Goal: Ask a question

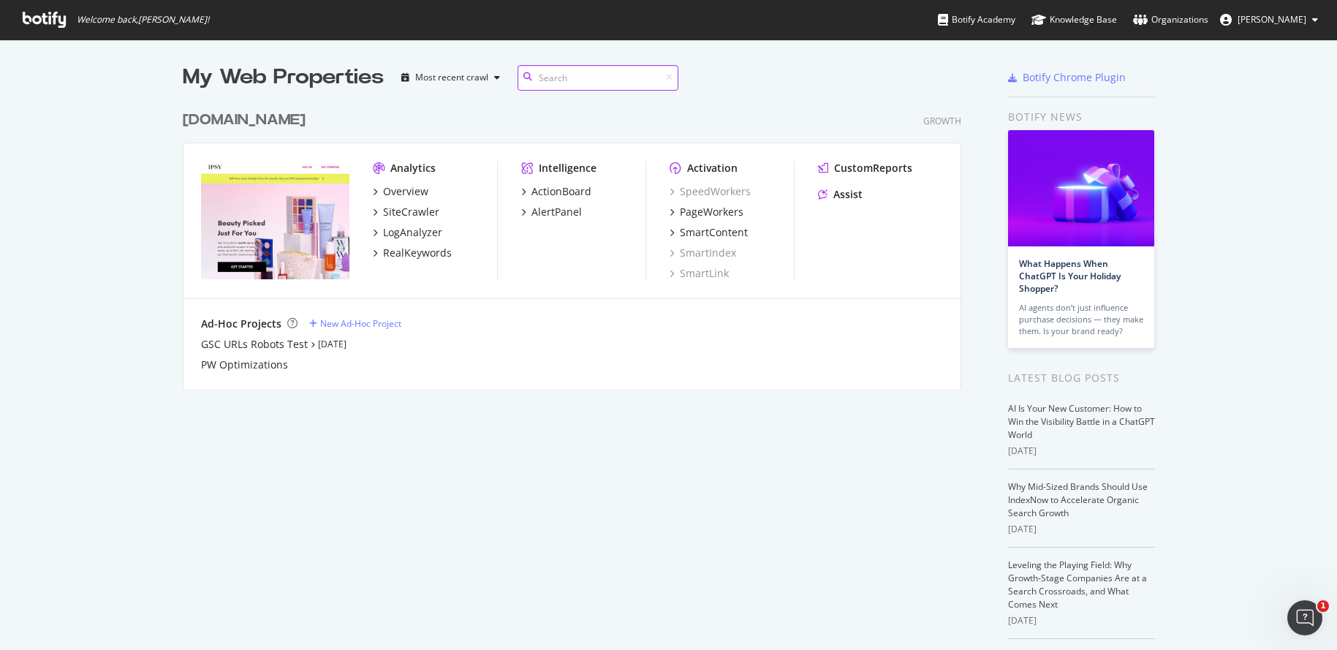
scroll to position [297, 790]
click at [842, 196] on div "Assist" at bounding box center [848, 194] width 29 height 15
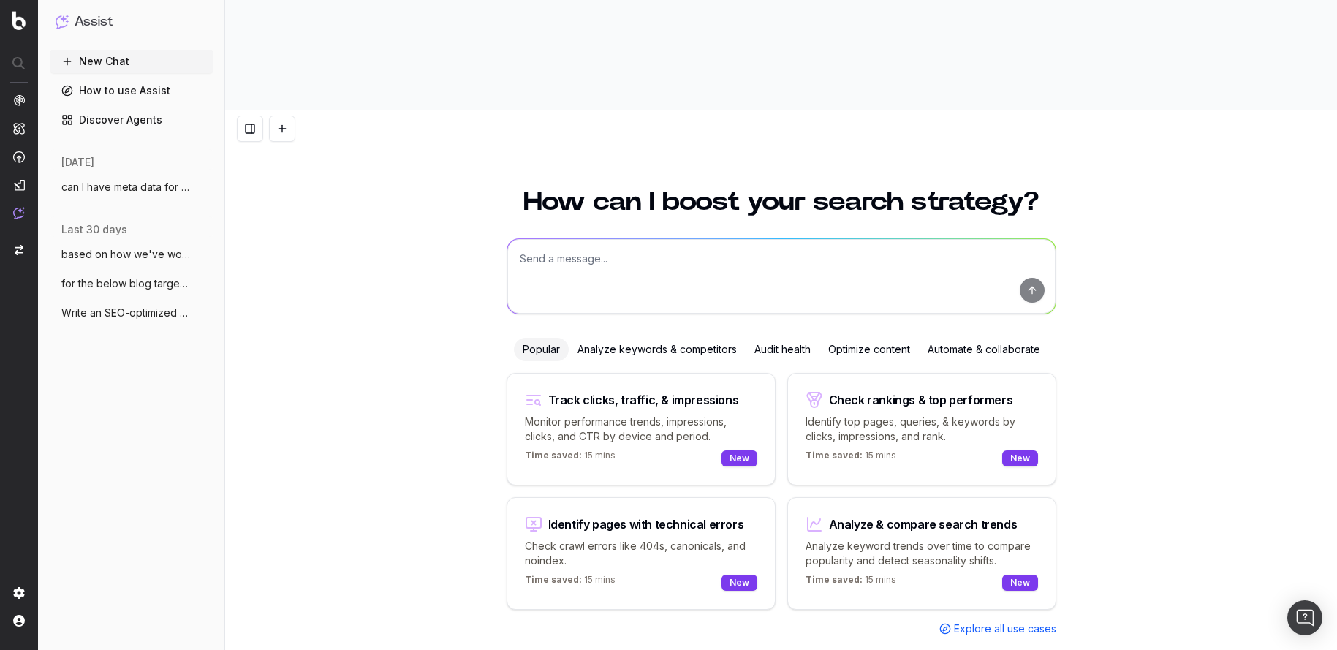
click at [126, 186] on span "can I have meta data for the below blog" at bounding box center [125, 187] width 129 height 15
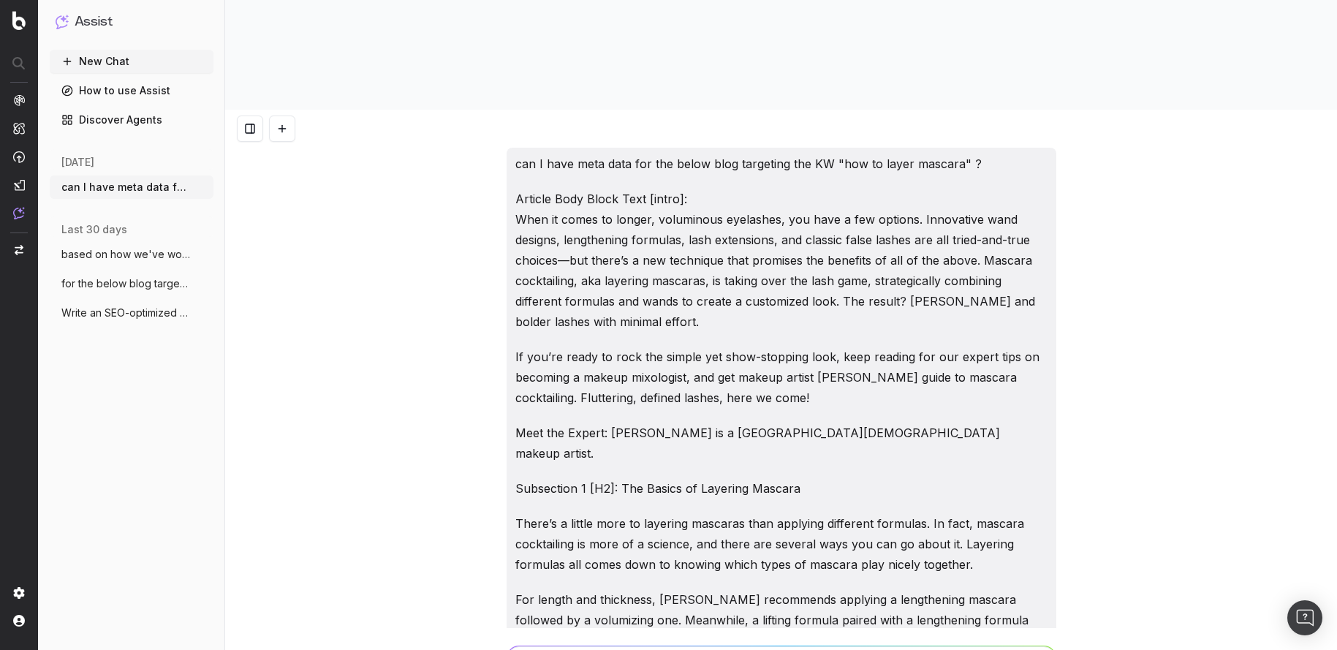
scroll to position [55628, 0]
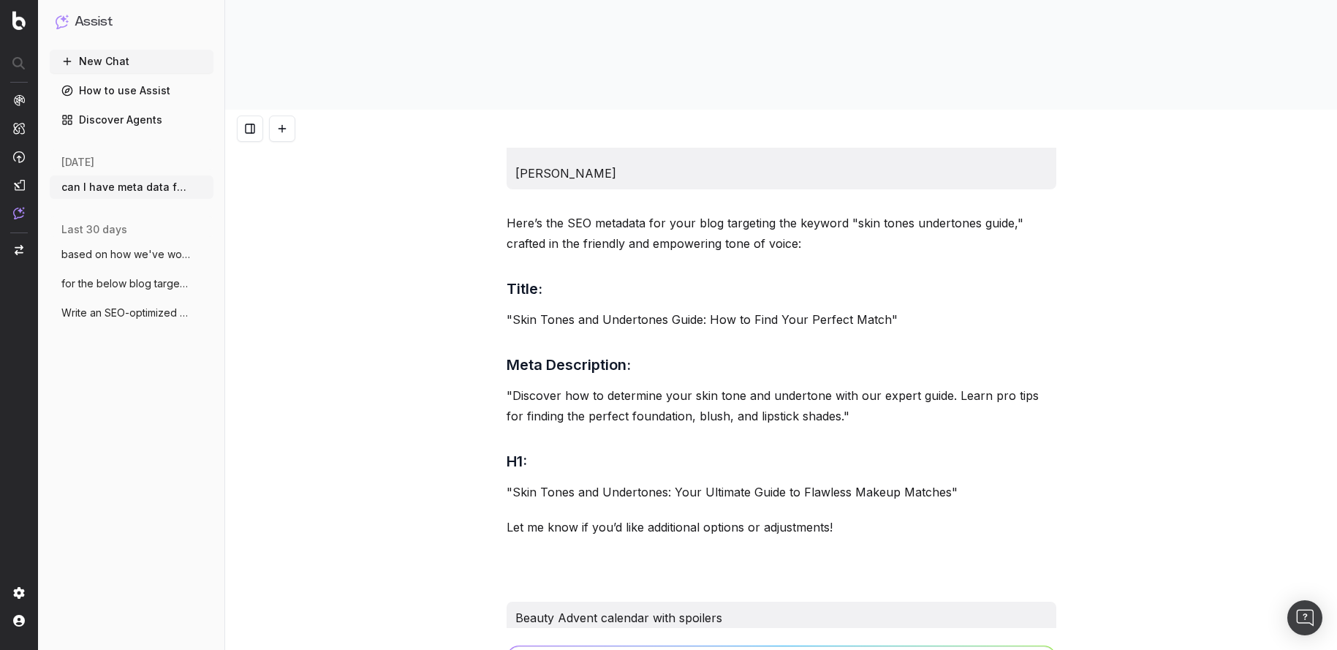
paste textarea "Loremip Dolo Sitam Cons [adipi]: Elit se doeiu te incidi, utl etdolorema ali en…"
type textarea "loremi dolorsi am consect Adipisc Elit Seddo Eius [tempo]: Inci ut labor et dol…"
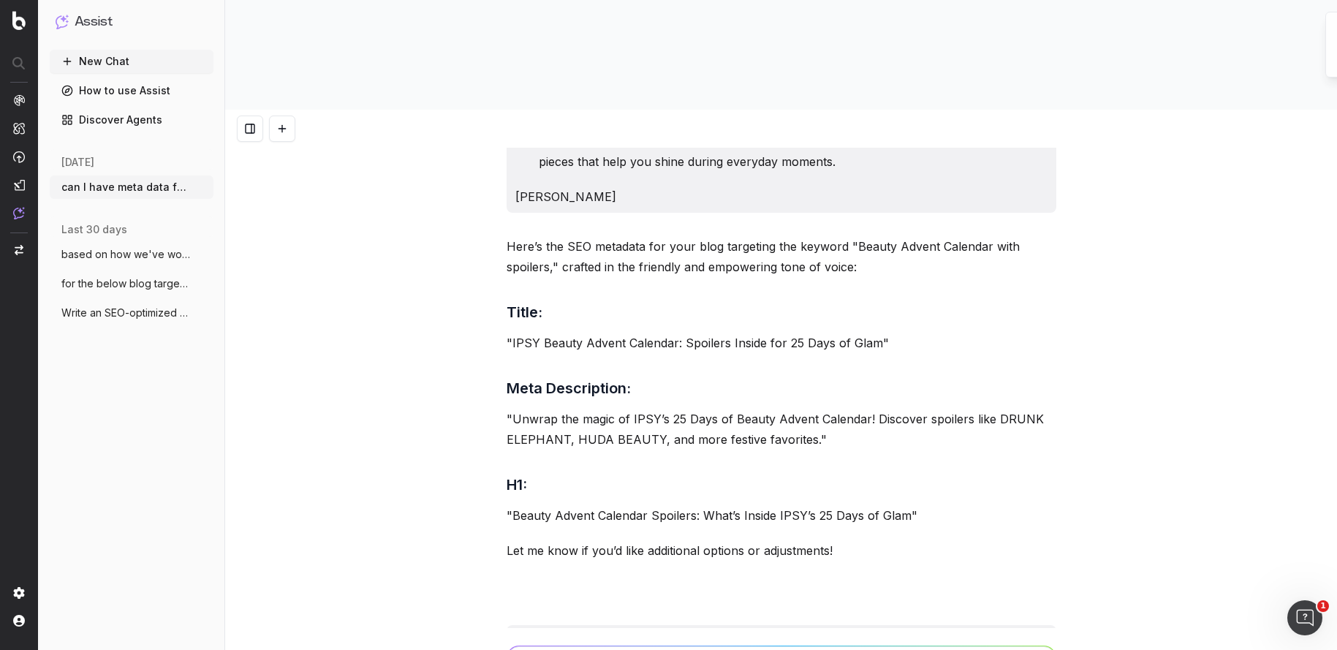
scroll to position [57515, 0]
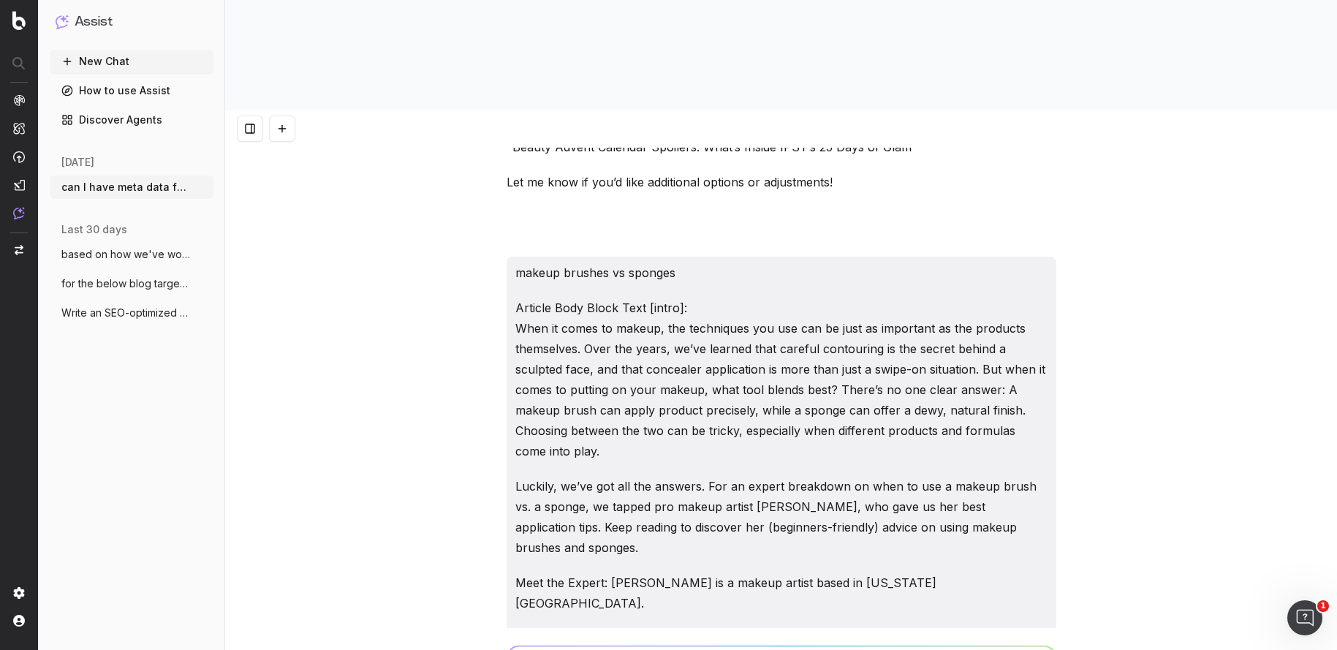
drag, startPoint x: 543, startPoint y: 232, endPoint x: 828, endPoint y: 228, distance: 285.9
copy p "Makeup Brushes vs Sponges: Which Tool Is Right for You?"
drag, startPoint x: 587, startPoint y: 314, endPoint x: 684, endPoint y: 317, distance: 96.5
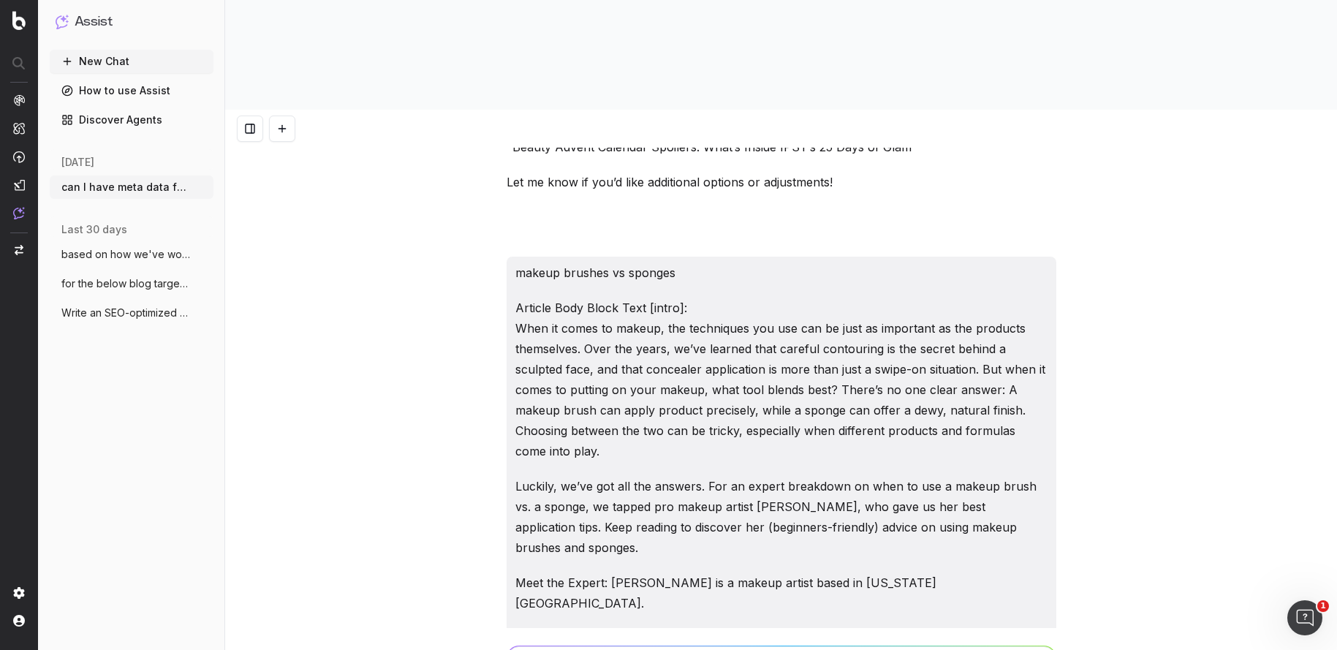
copy p "Makeup brushes or sponges? Discover the pros and cons of each tool, expert tips…"
